Goal: Task Accomplishment & Management: Manage account settings

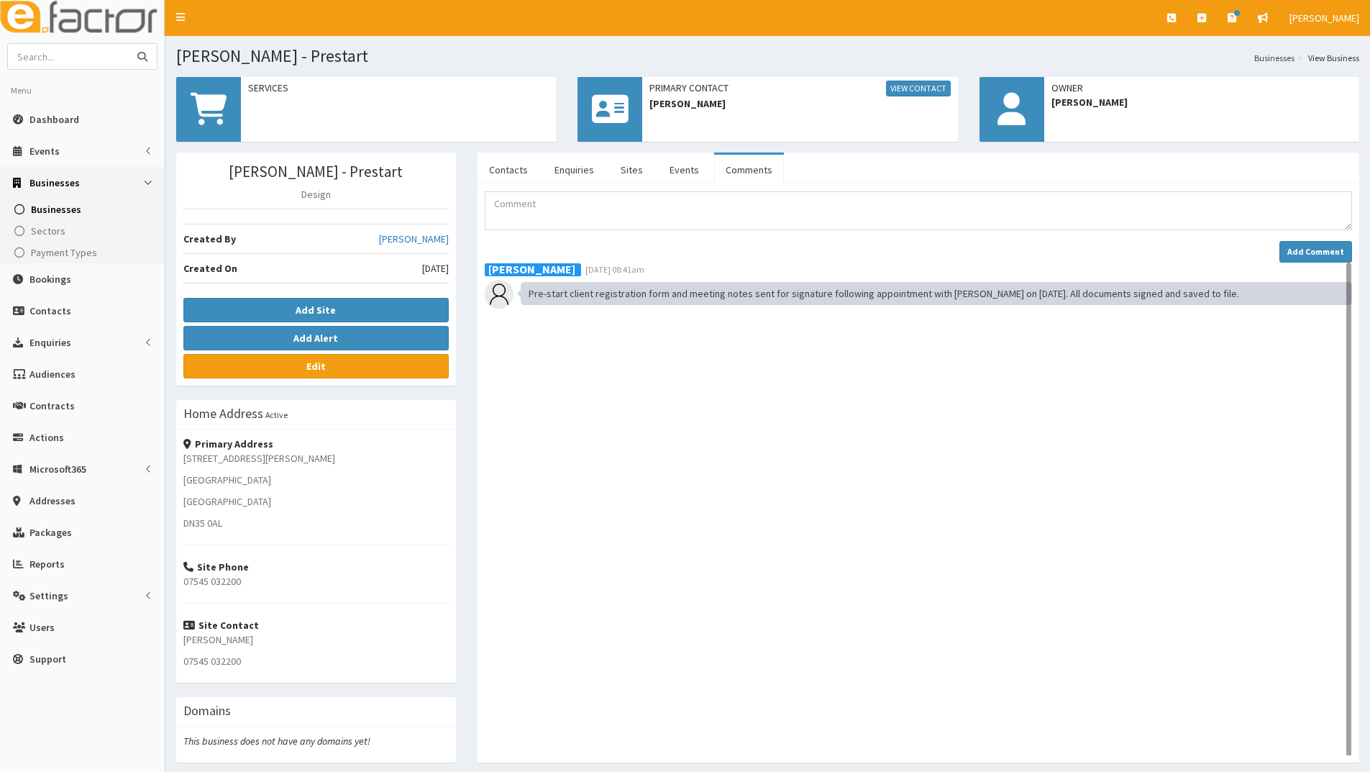
click at [48, 53] on input "text" at bounding box center [68, 56] width 121 height 25
type input "probia"
click at [128, 44] on button "submit" at bounding box center [142, 56] width 29 height 25
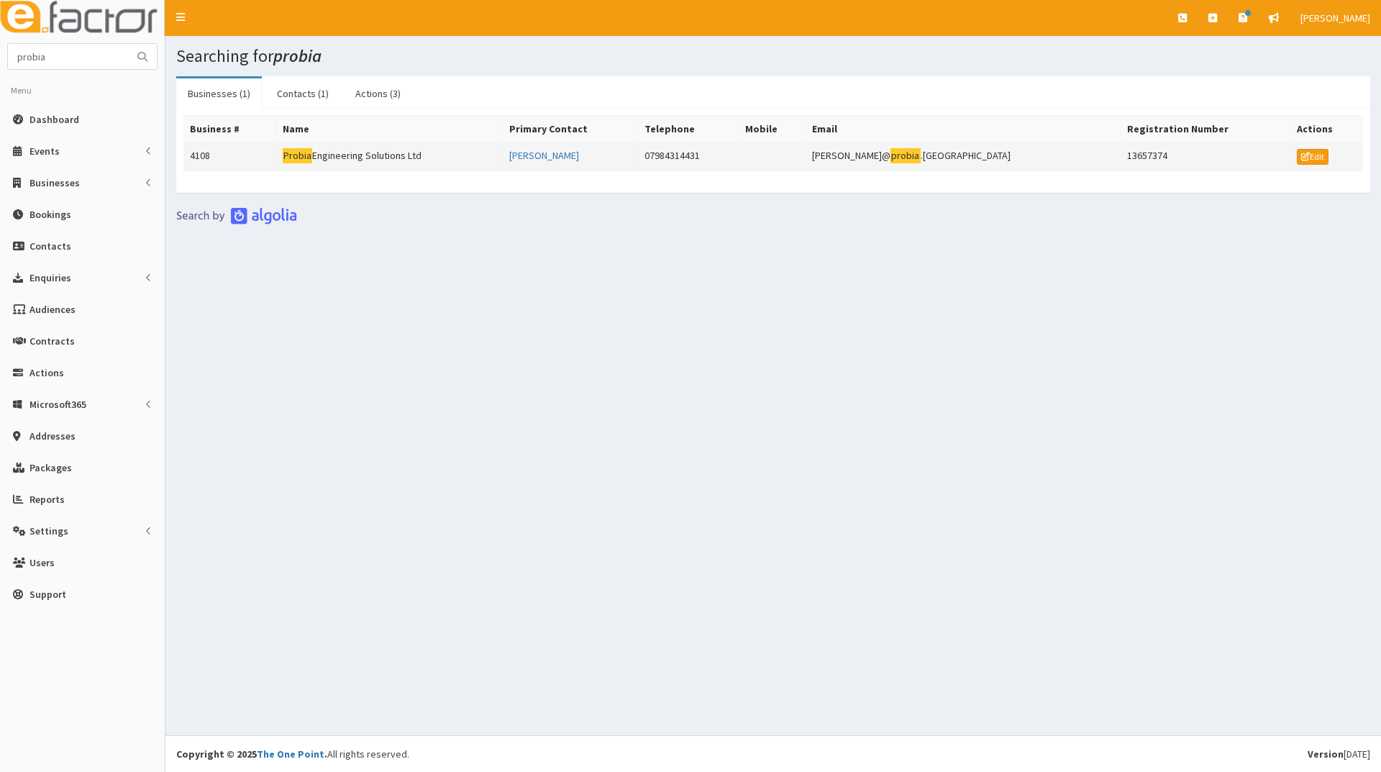
click at [381, 157] on td "Probia Engineering Solutions Ltd" at bounding box center [389, 156] width 227 height 29
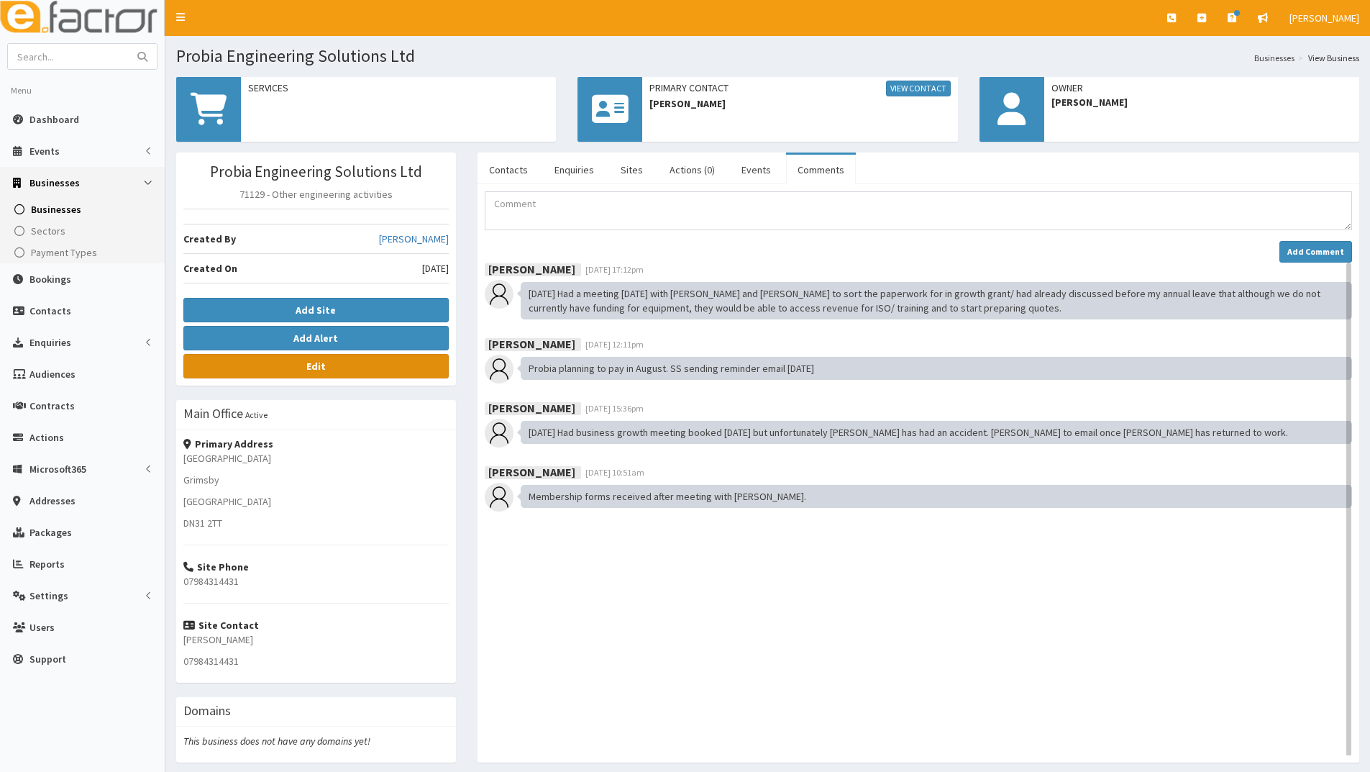
click at [298, 366] on link "Edit" at bounding box center [315, 366] width 265 height 24
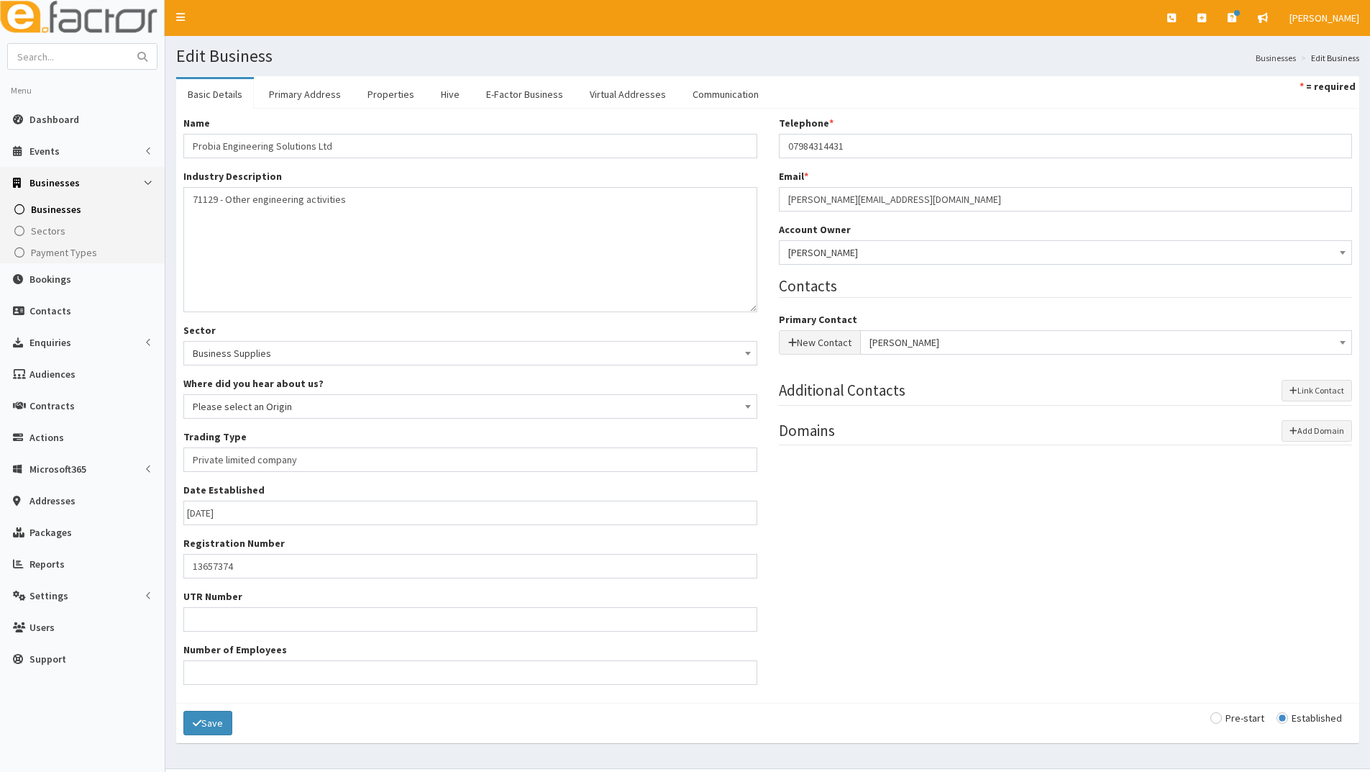
click at [908, 555] on div "Name * Probia Engineering Solutions Ltd Industry Description * 71129 - Other en…" at bounding box center [768, 406] width 1190 height 580
click at [290, 97] on link "Primary Address" at bounding box center [305, 94] width 95 height 30
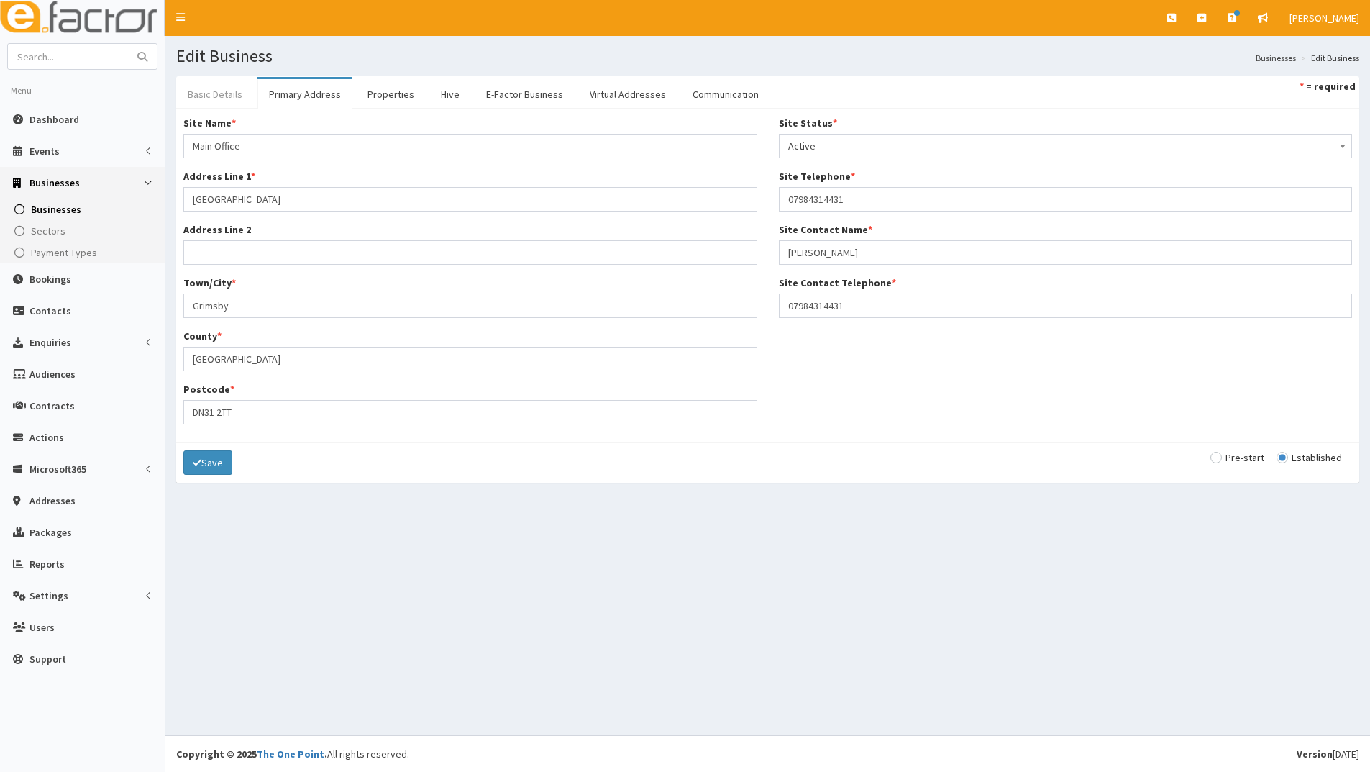
click at [219, 91] on link "Basic Details" at bounding box center [215, 94] width 78 height 30
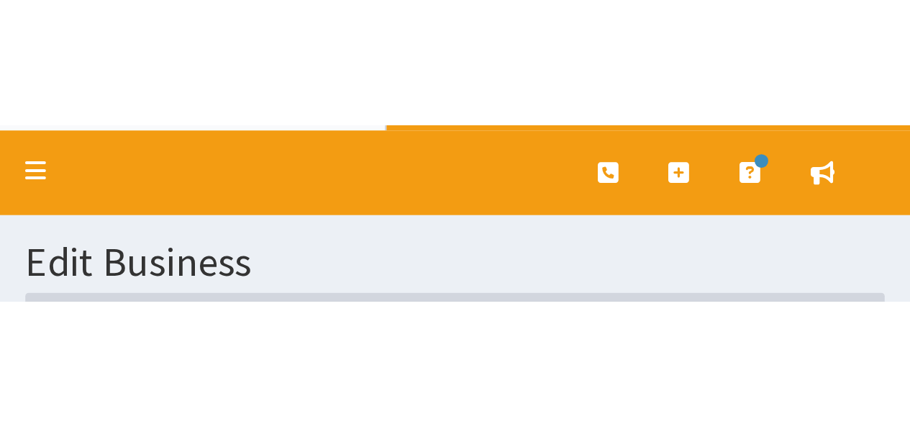
scroll to position [34, 0]
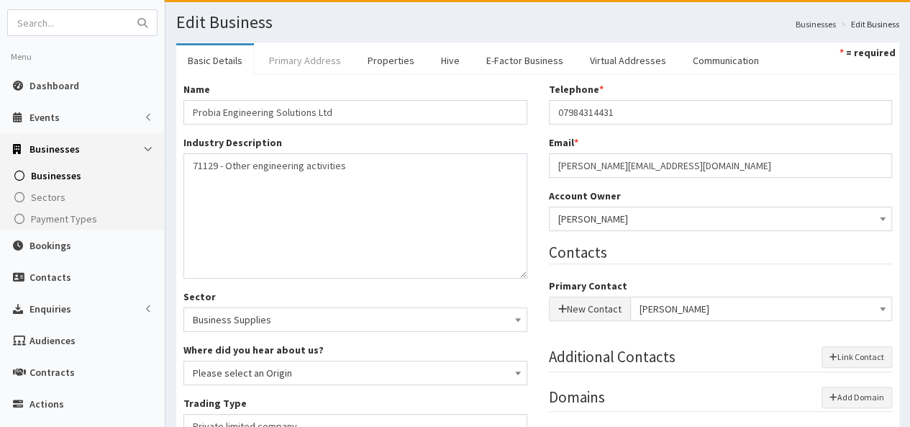
click at [283, 66] on link "Primary Address" at bounding box center [305, 60] width 95 height 30
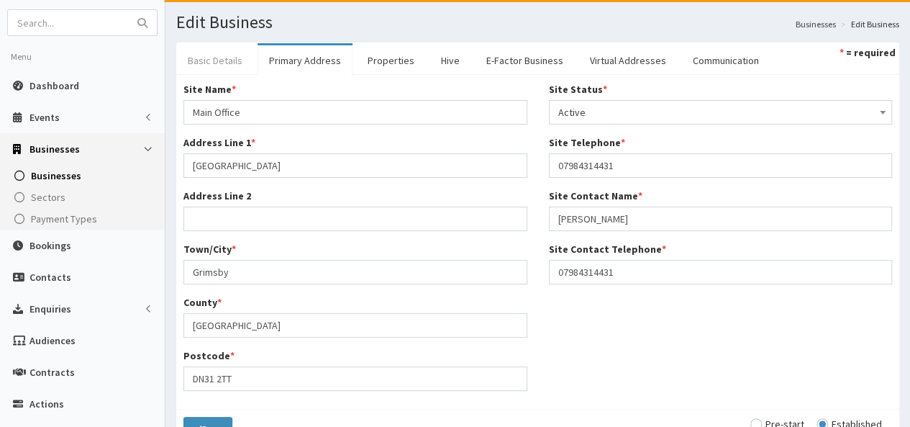
click at [224, 57] on link "Basic Details" at bounding box center [215, 60] width 78 height 30
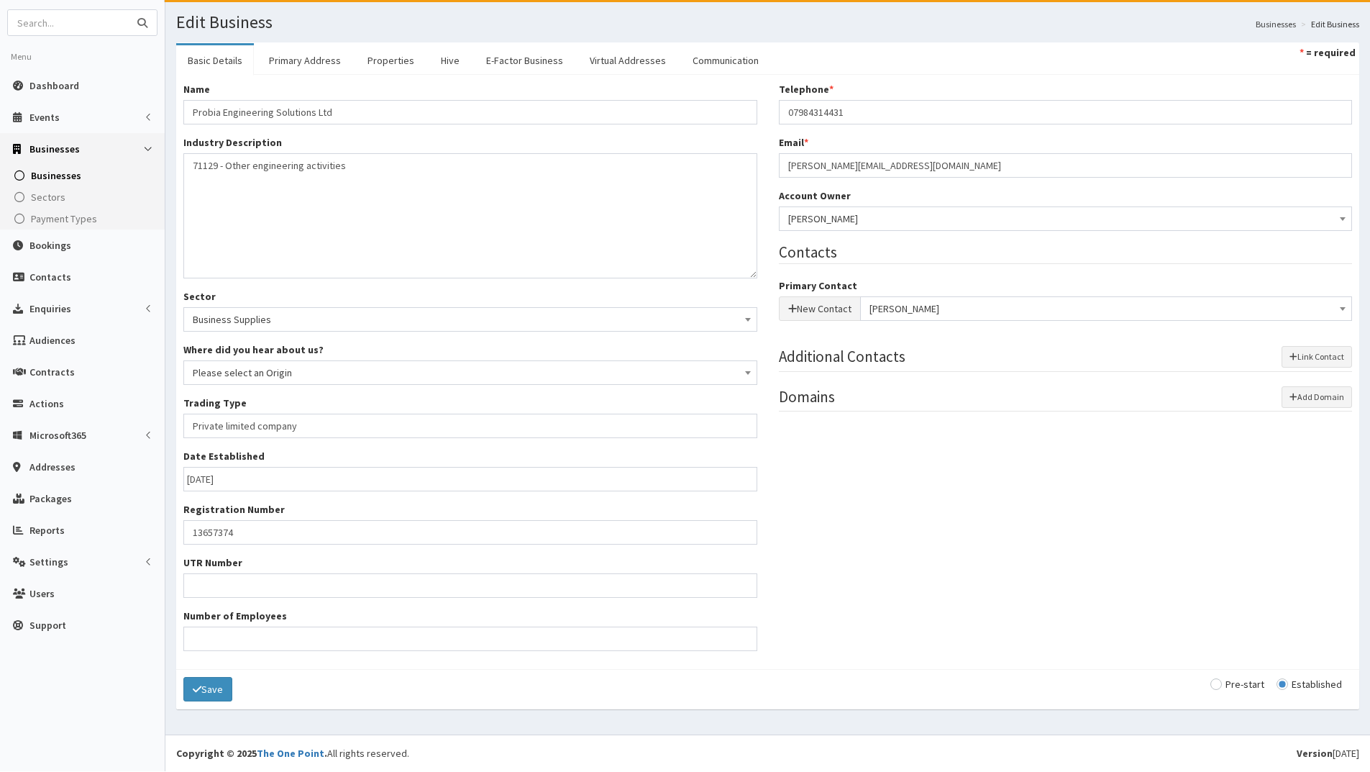
click at [109, 27] on input "text" at bounding box center [68, 22] width 121 height 25
type input "lincs therapy"
click at [128, 10] on button "submit" at bounding box center [142, 22] width 29 height 25
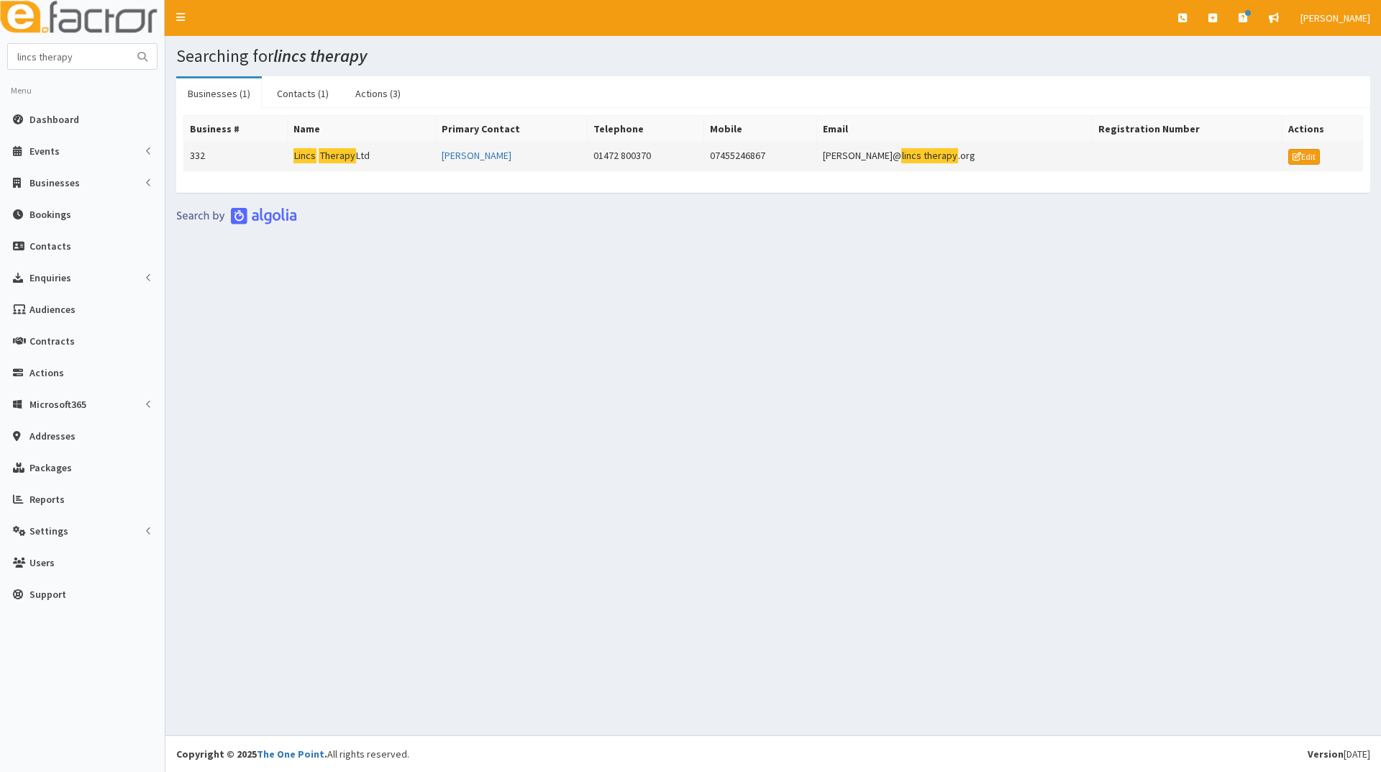
click at [325, 145] on td "Lincs Therapy Ltd" at bounding box center [361, 156] width 148 height 29
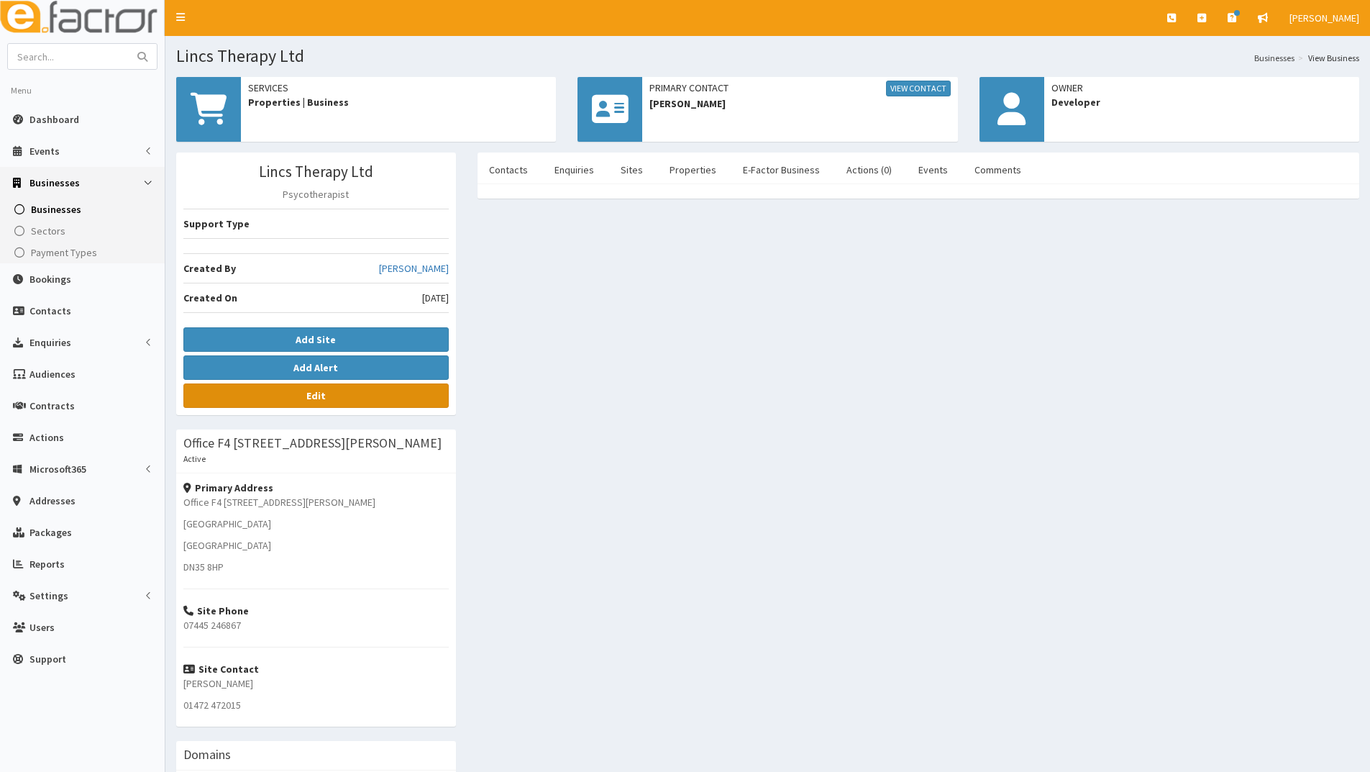
click at [391, 392] on link "Edit" at bounding box center [315, 395] width 265 height 24
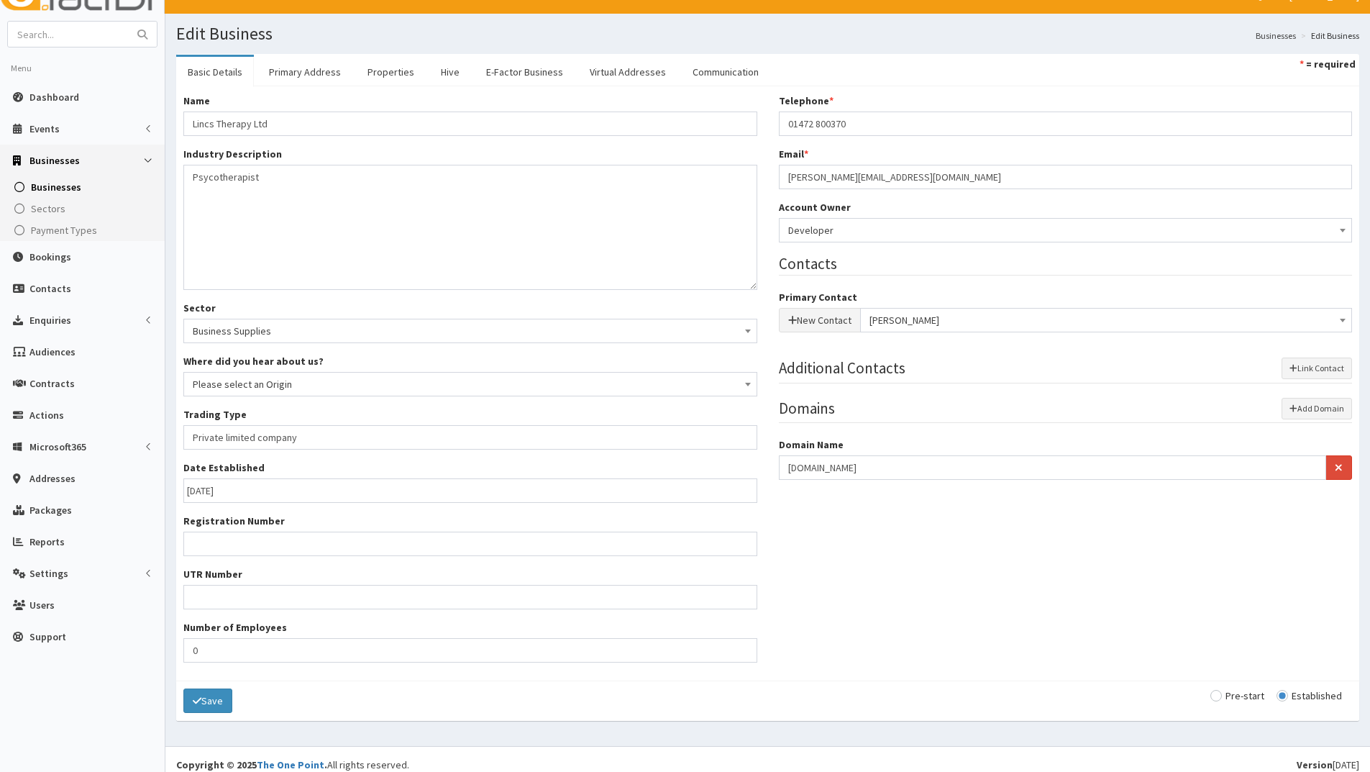
scroll to position [34, 0]
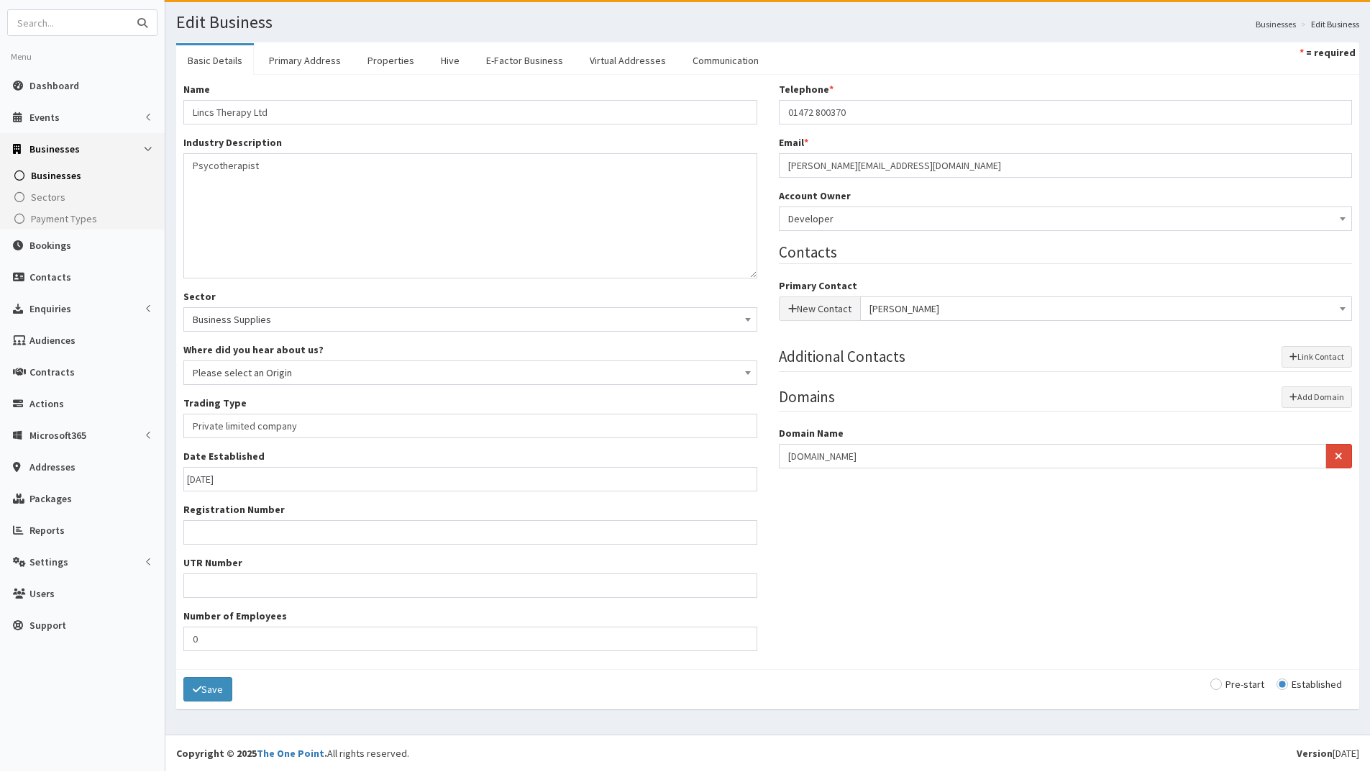
click at [62, 17] on input "text" at bounding box center [68, 22] width 121 height 25
type input "360 interiors"
click at [128, 10] on button "submit" at bounding box center [142, 22] width 29 height 25
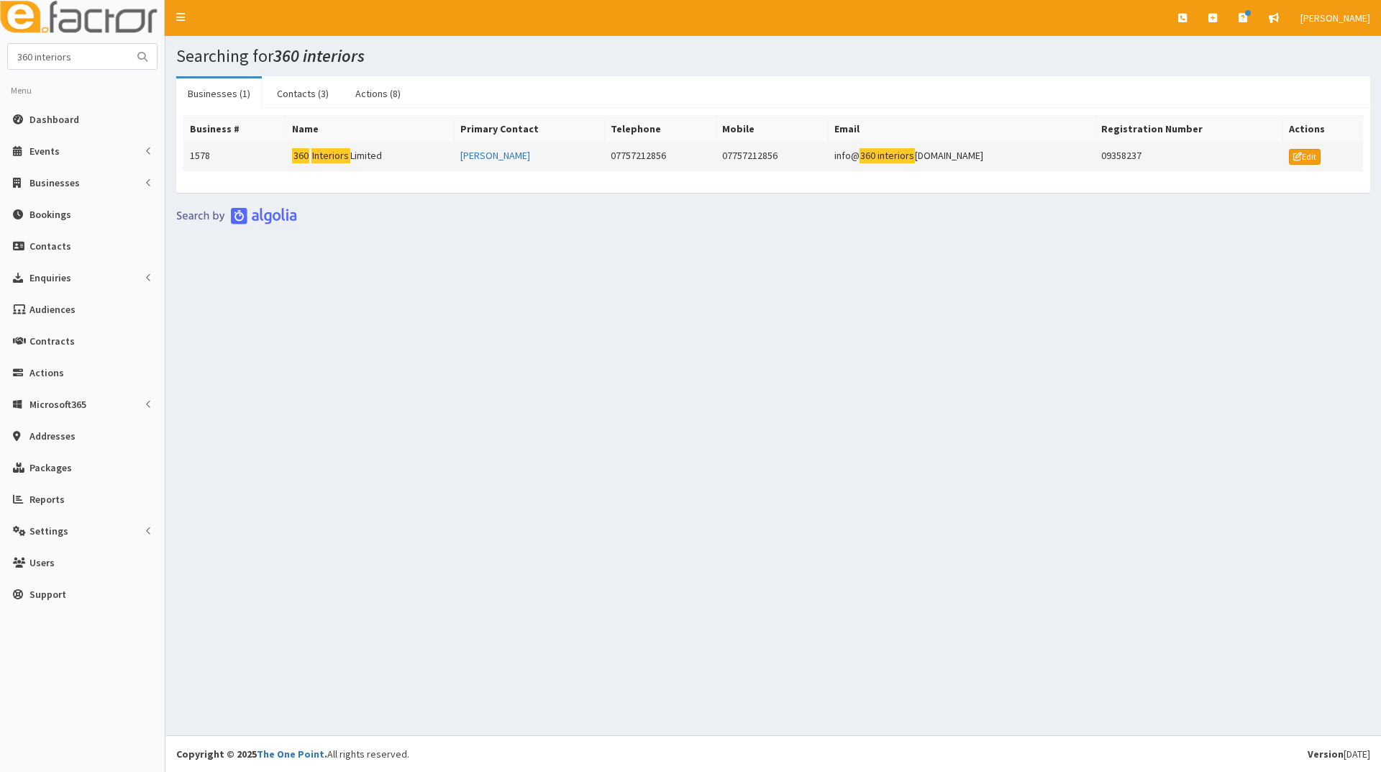
click at [299, 154] on mark "360" at bounding box center [300, 155] width 17 height 15
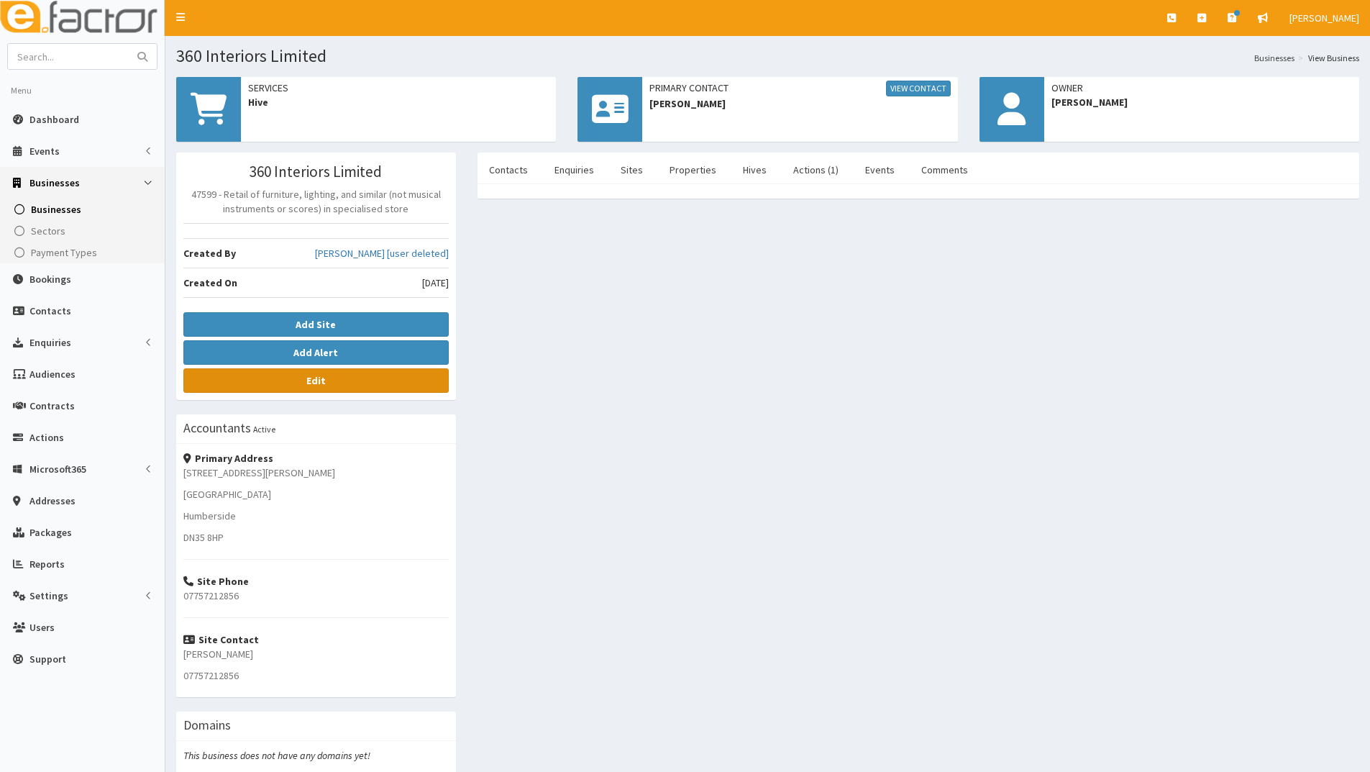
click at [347, 381] on link "Edit" at bounding box center [315, 380] width 265 height 24
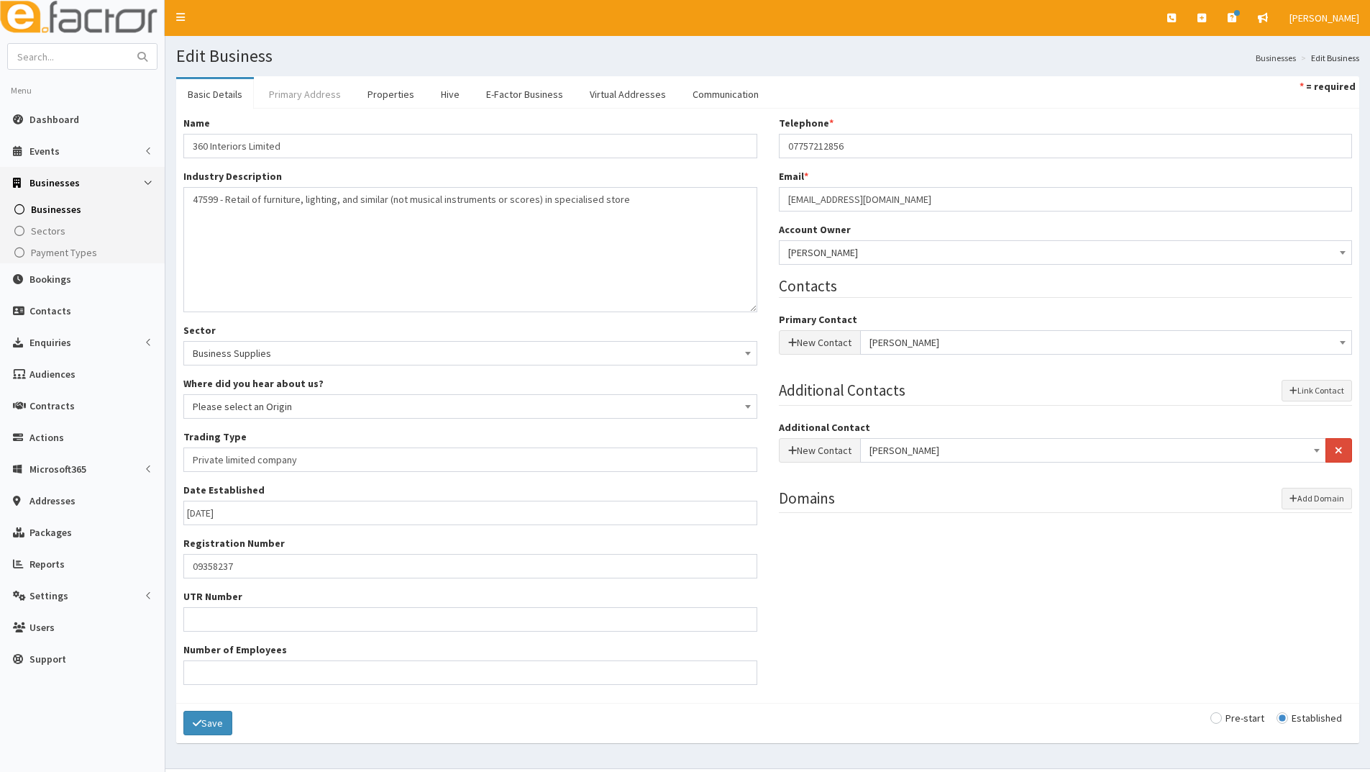
click at [296, 97] on link "Primary Address" at bounding box center [305, 94] width 95 height 30
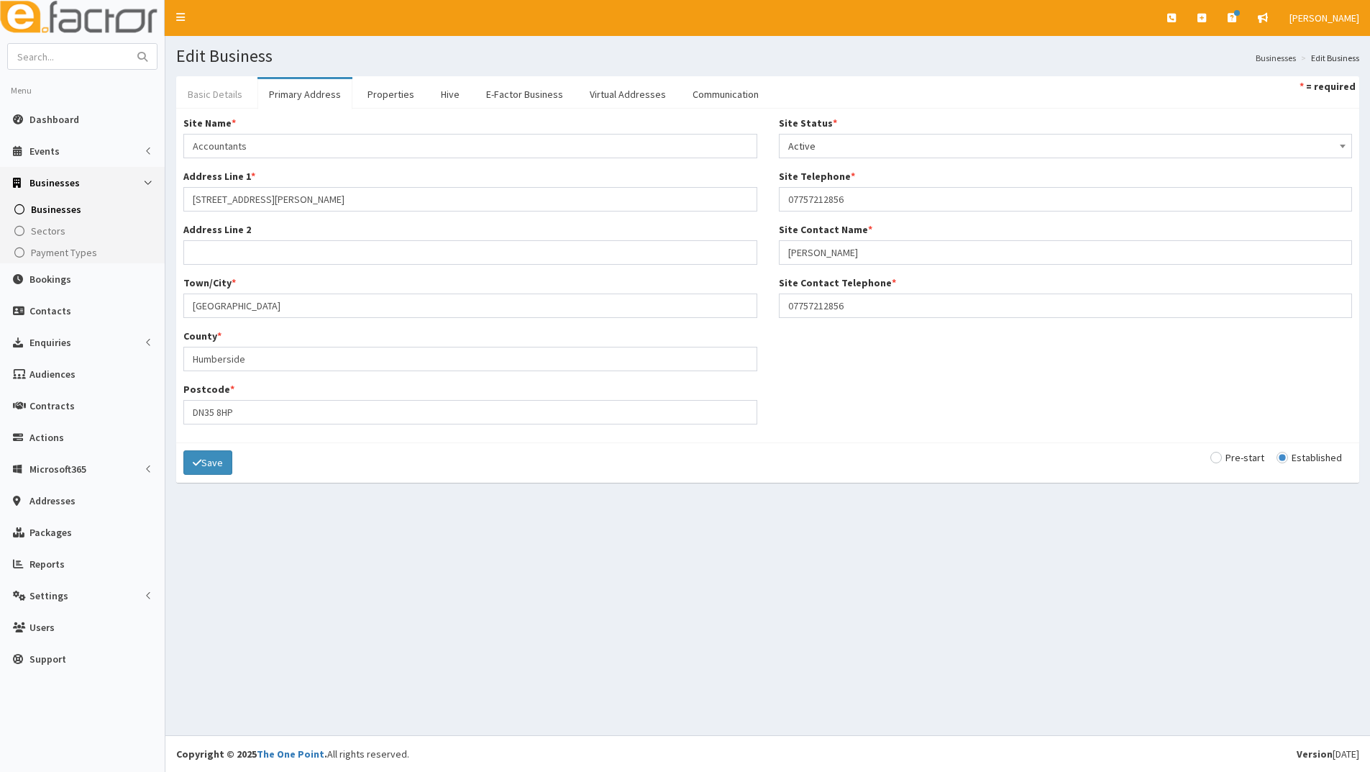
click at [227, 92] on link "Basic Details" at bounding box center [215, 94] width 78 height 30
